Goal: Navigation & Orientation: Find specific page/section

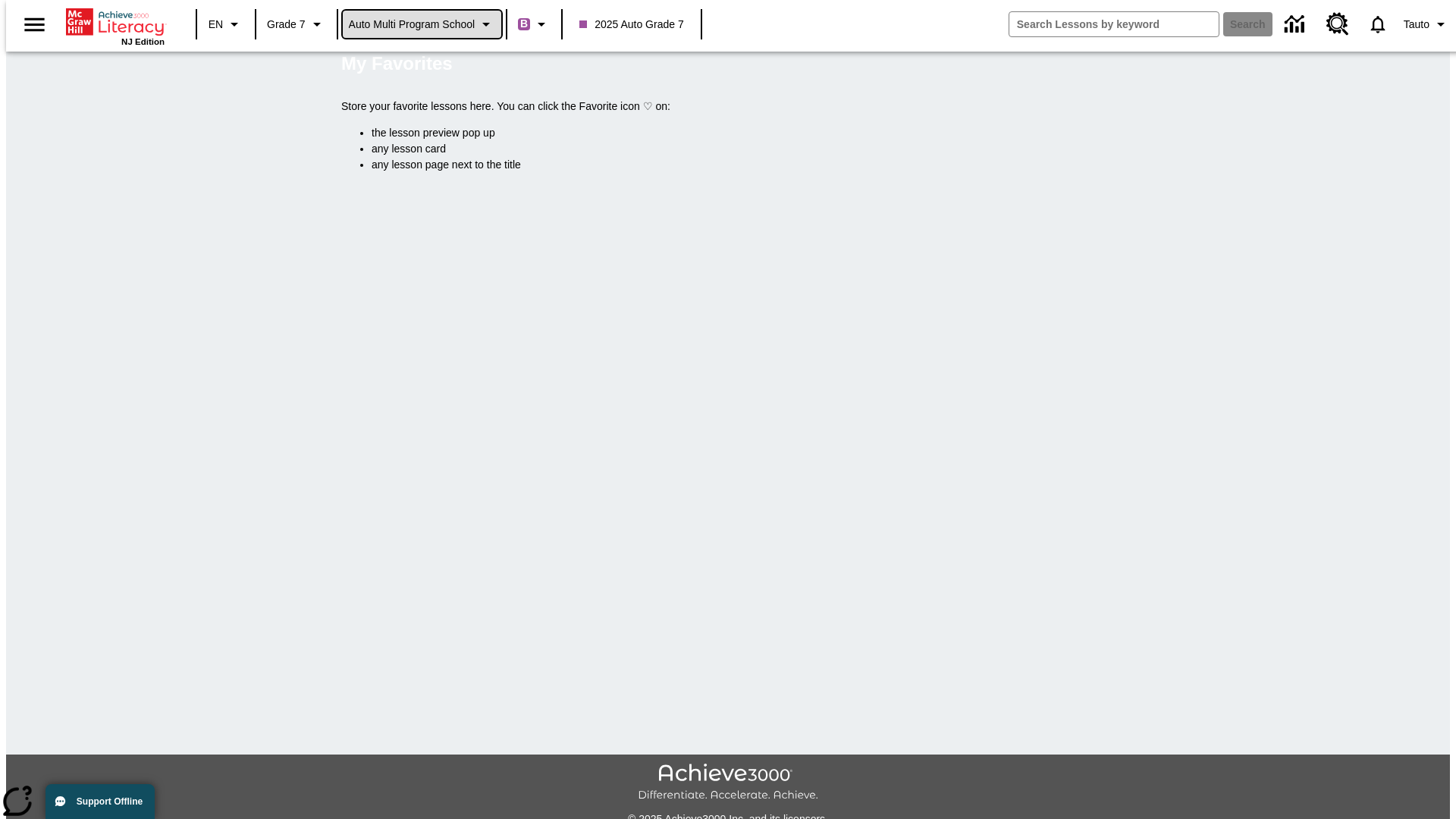
click at [422, 24] on span "Auto Multi program School" at bounding box center [412, 24] width 127 height 16
click at [417, 65] on span "Auto Lit Boost only School" at bounding box center [412, 64] width 124 height 16
